Goal: Find specific page/section: Find specific page/section

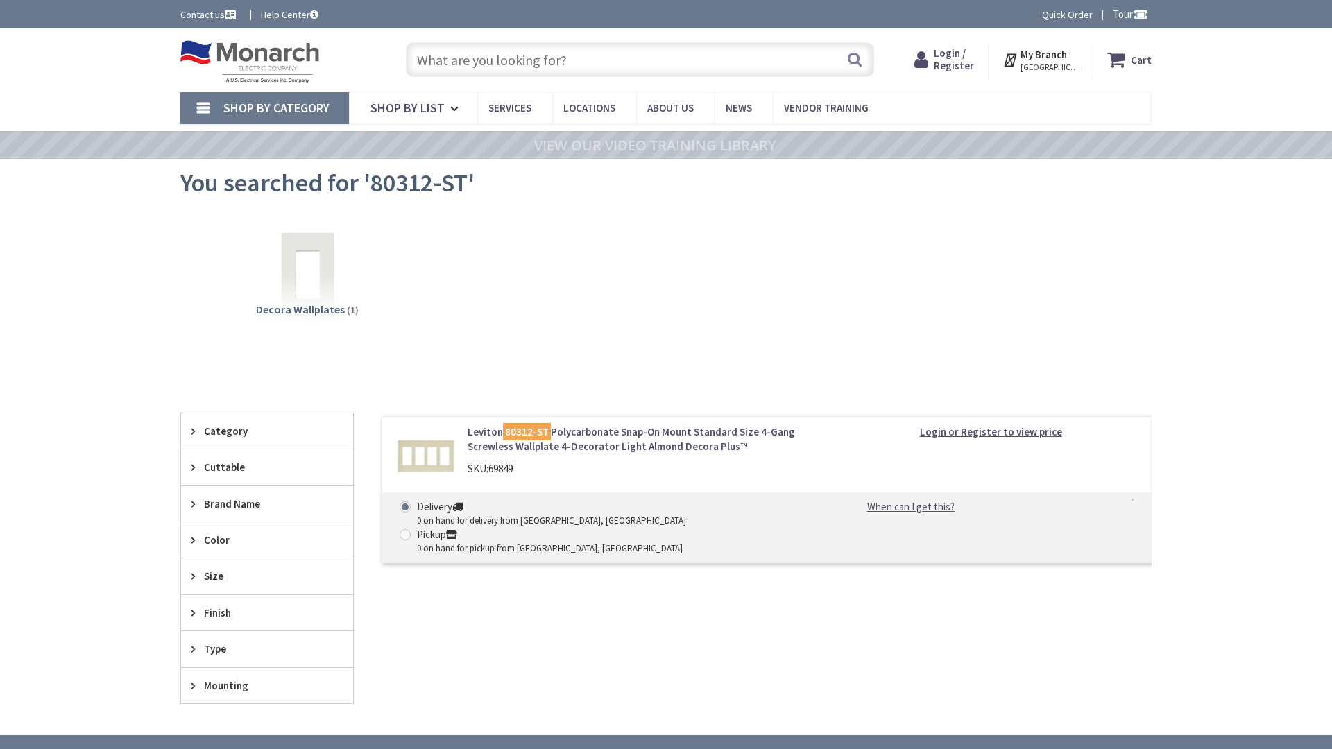
type input "Fourth [PERSON_NAME], [STREET_ADDRESS]"
